Goal: Information Seeking & Learning: Learn about a topic

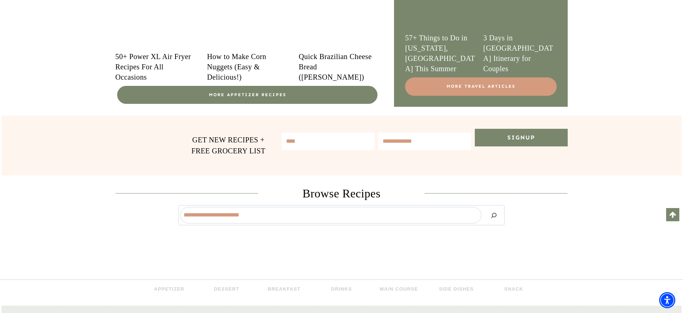
scroll to position [593, 0]
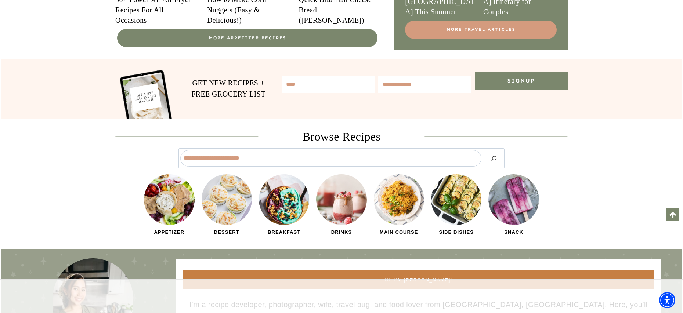
click at [510, 199] on img at bounding box center [513, 199] width 53 height 53
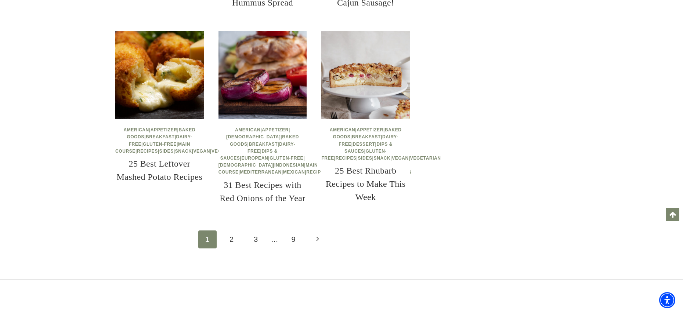
scroll to position [1024, 0]
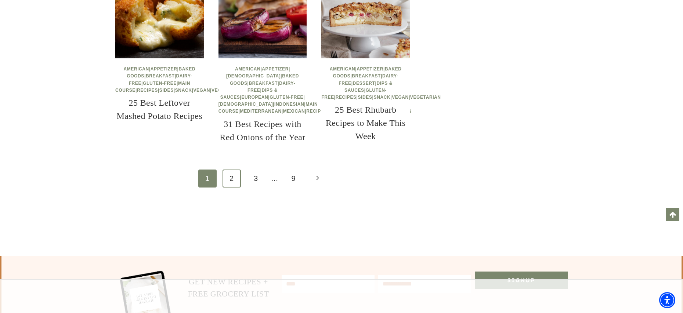
click at [228, 188] on link "2" at bounding box center [231, 179] width 18 height 18
